Goal: Find contact information: Find contact information

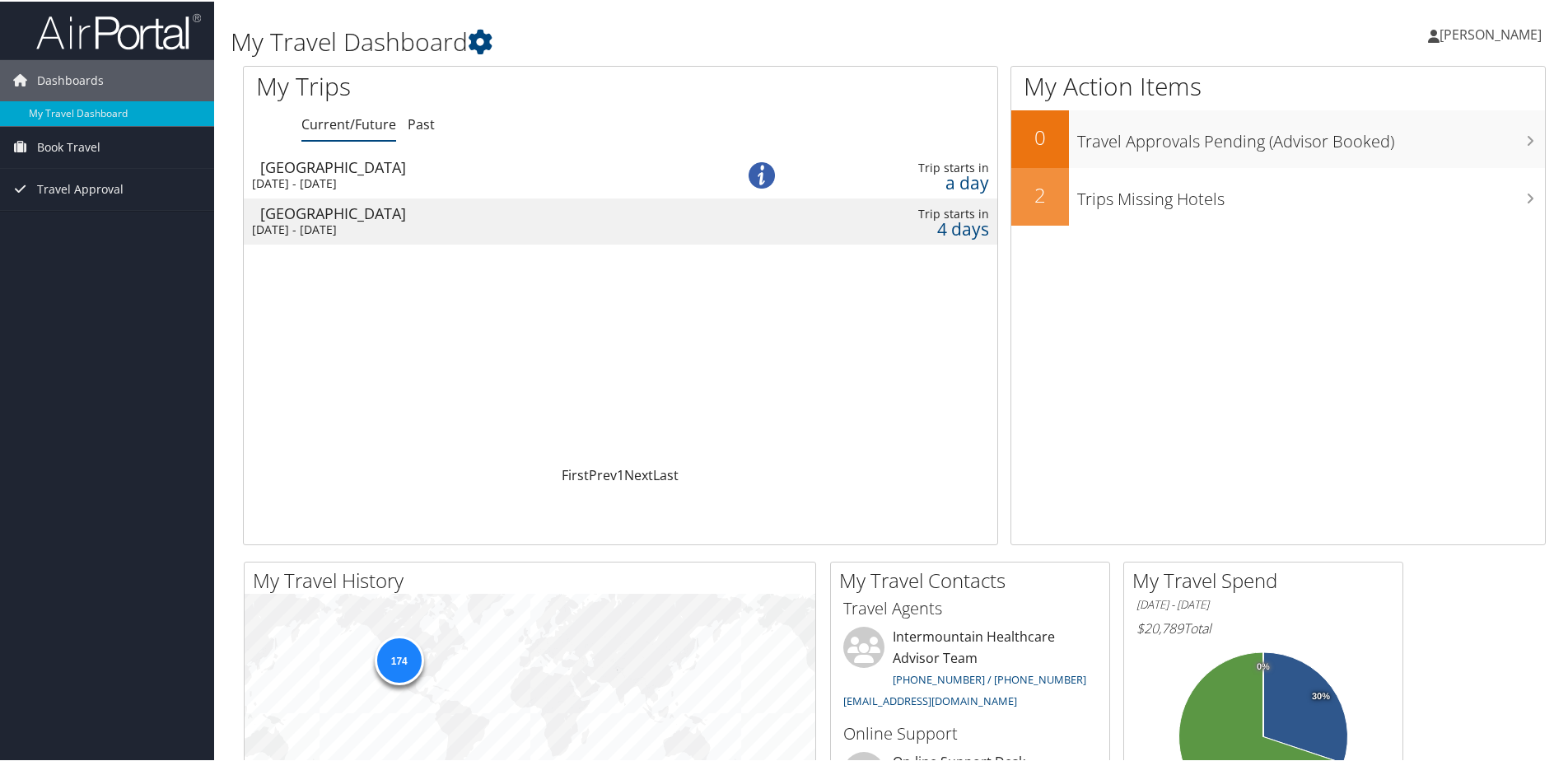
click at [327, 227] on div "[DATE] - [DATE]" at bounding box center [471, 228] width 439 height 15
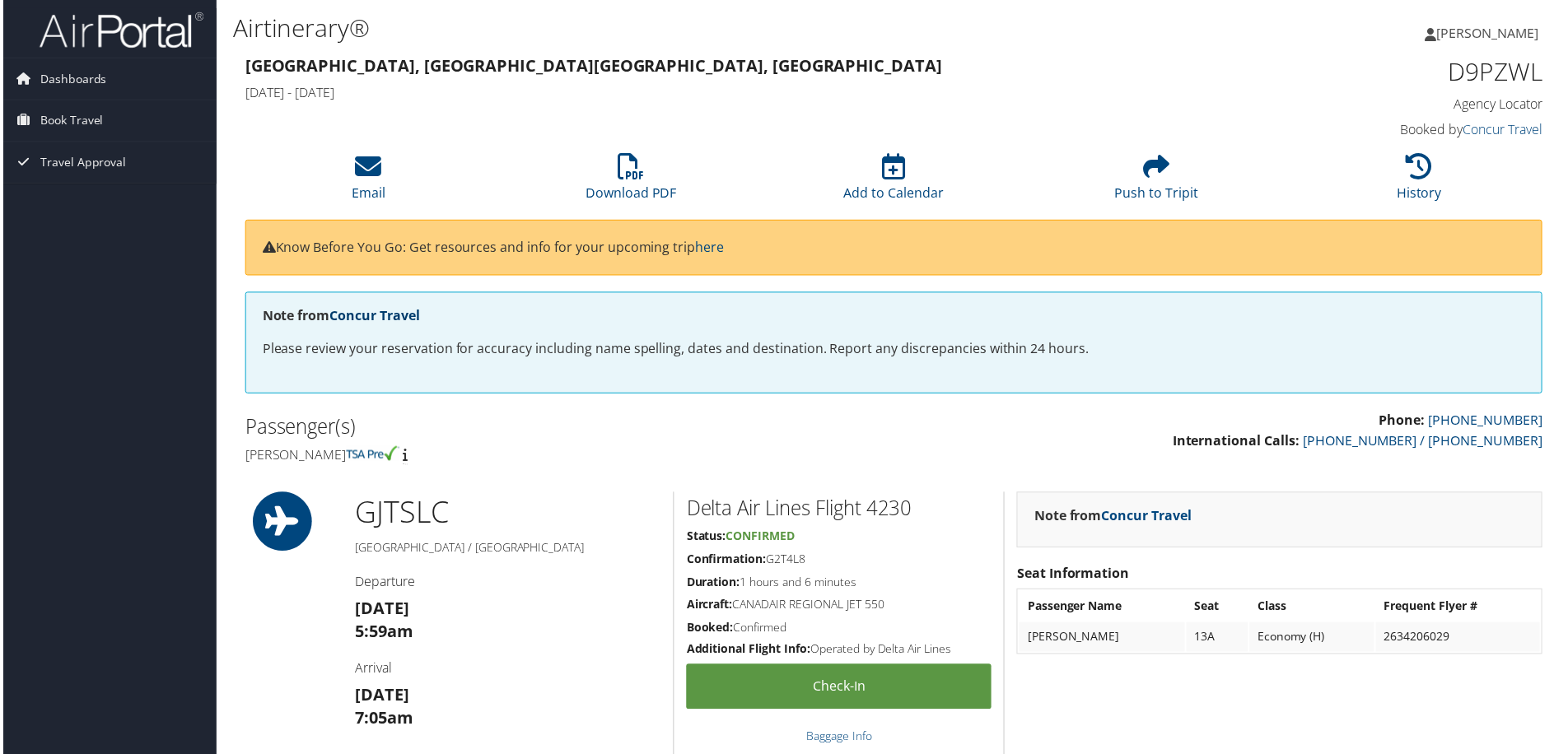
click at [379, 317] on link "Concur Travel" at bounding box center [372, 317] width 91 height 18
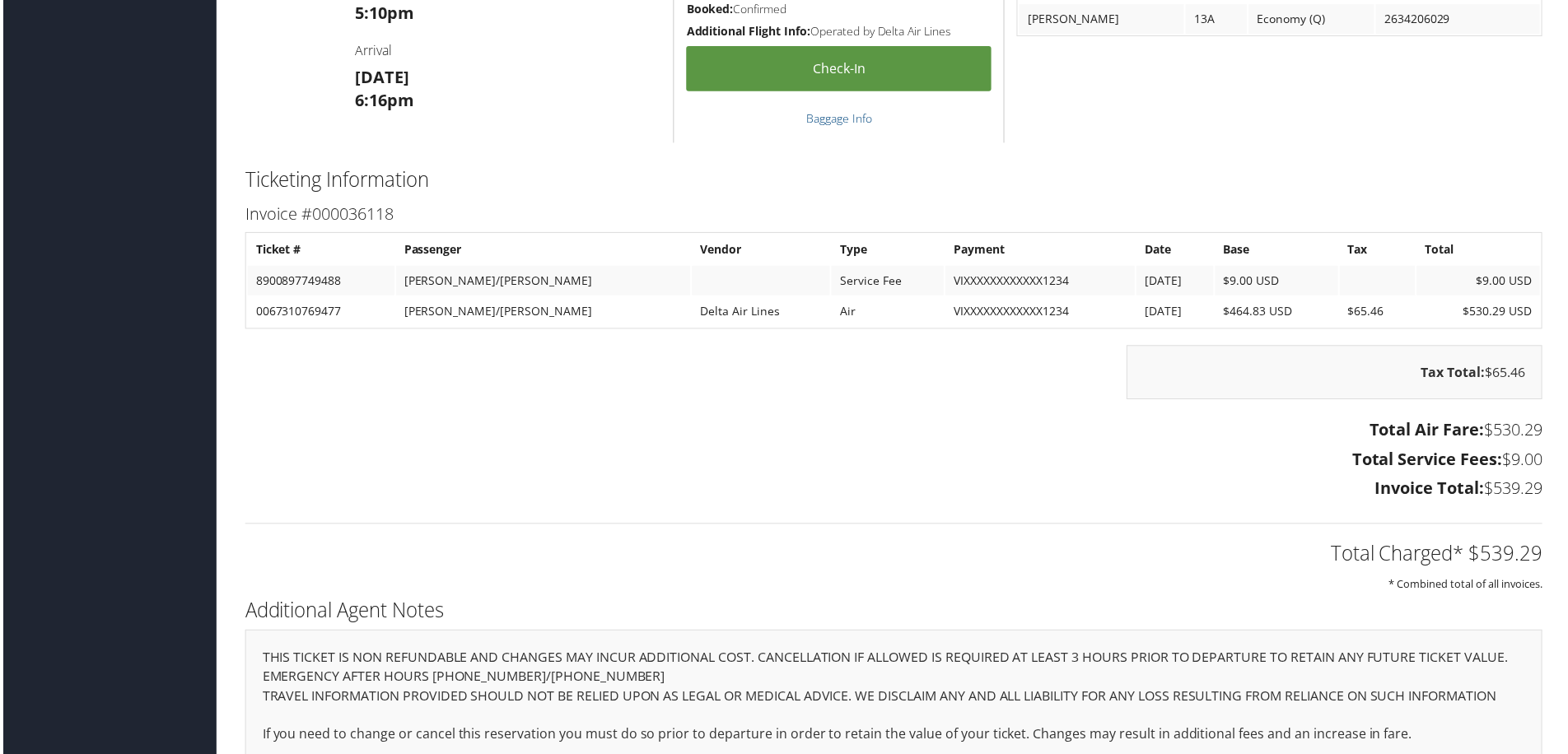
scroll to position [1458, 0]
